Goal: Task Accomplishment & Management: Manage account settings

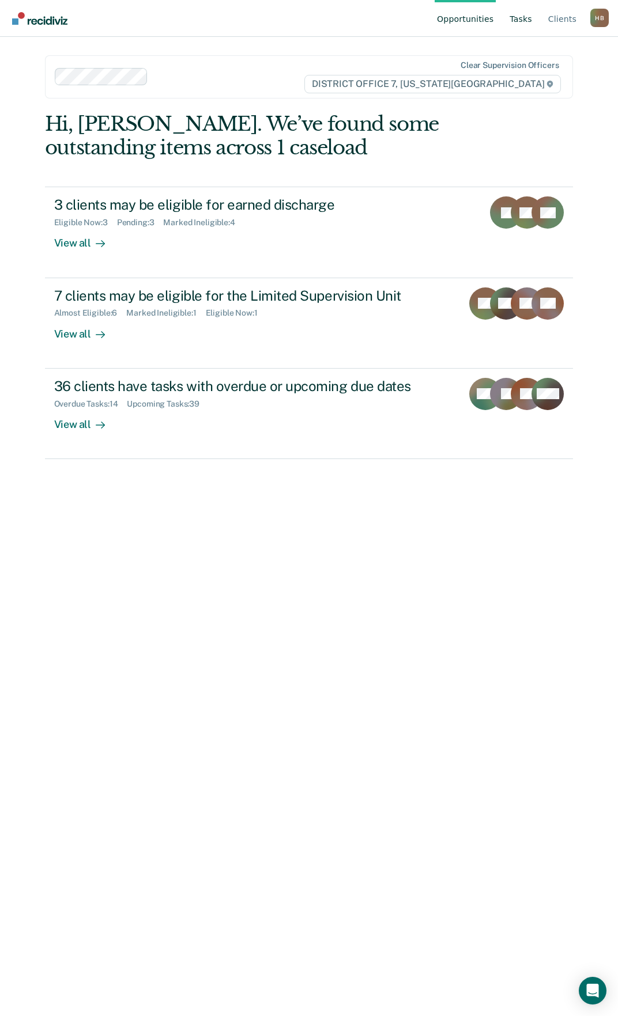
click at [534, 24] on link "Tasks" at bounding box center [520, 18] width 27 height 37
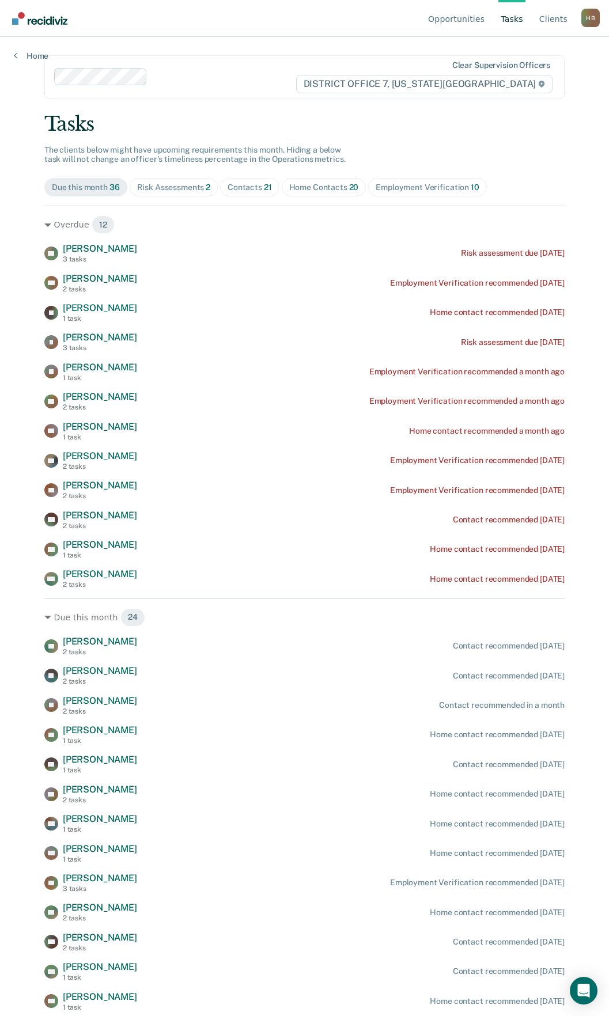
click at [153, 176] on div "Tasks The clients below might have upcoming requirements this month. Hiding a b…" at bounding box center [304, 724] width 520 height 1225
click at [153, 180] on span "Risk Assessments 2" at bounding box center [174, 187] width 89 height 18
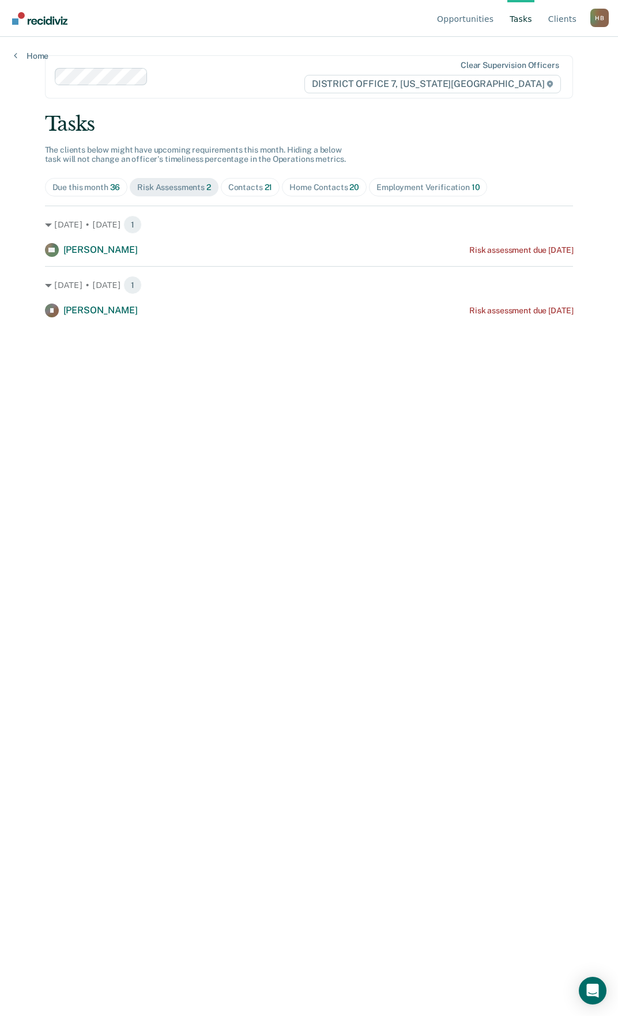
click at [253, 183] on div "Contacts 21" at bounding box center [250, 188] width 44 height 10
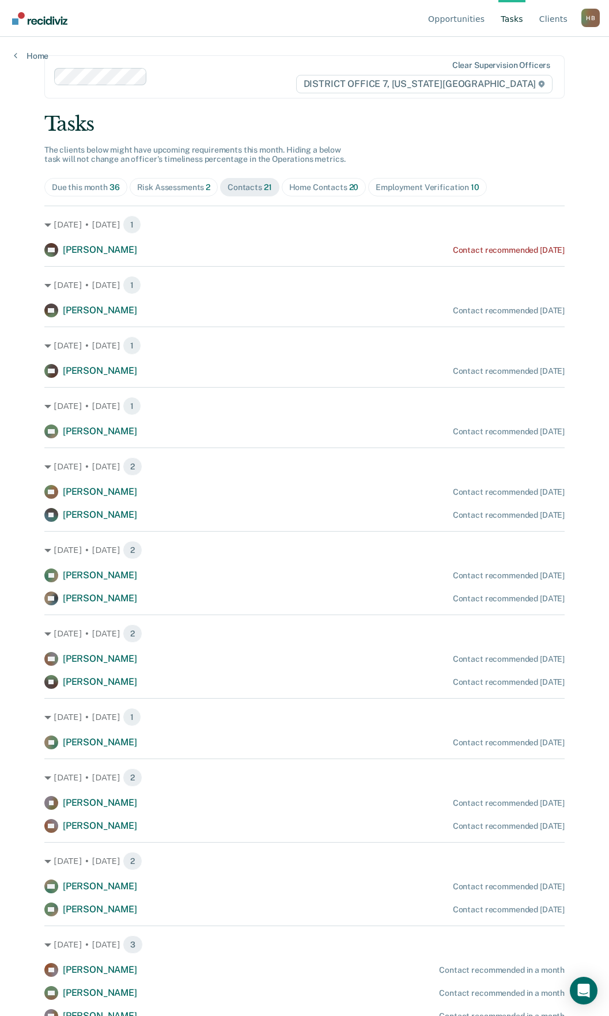
click at [304, 194] on span "Home Contacts 20" at bounding box center [324, 187] width 85 height 18
